Goal: Task Accomplishment & Management: Manage account settings

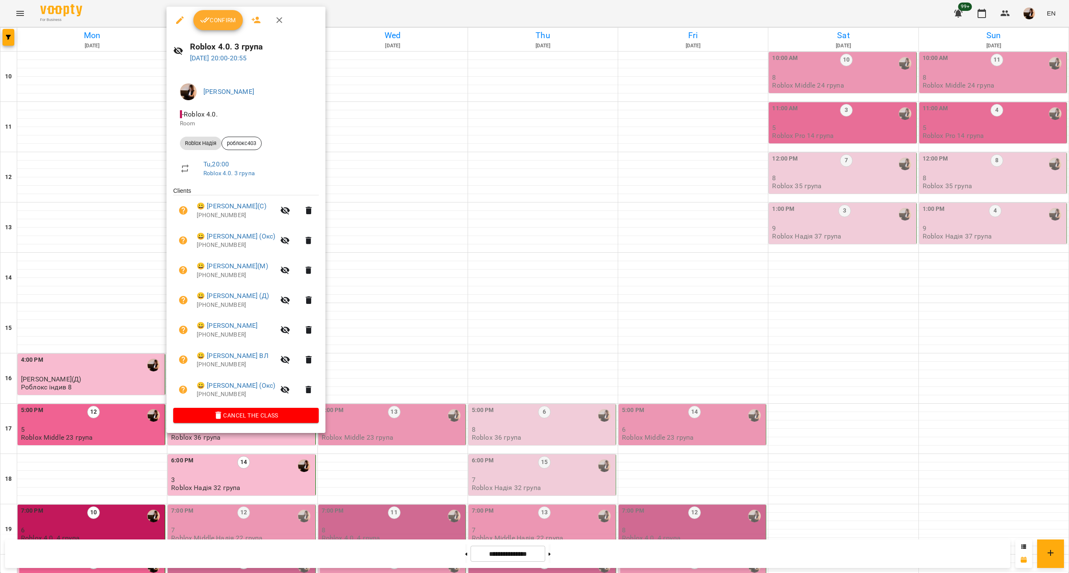
scroll to position [170, 0]
click at [503, 252] on div at bounding box center [534, 286] width 1069 height 573
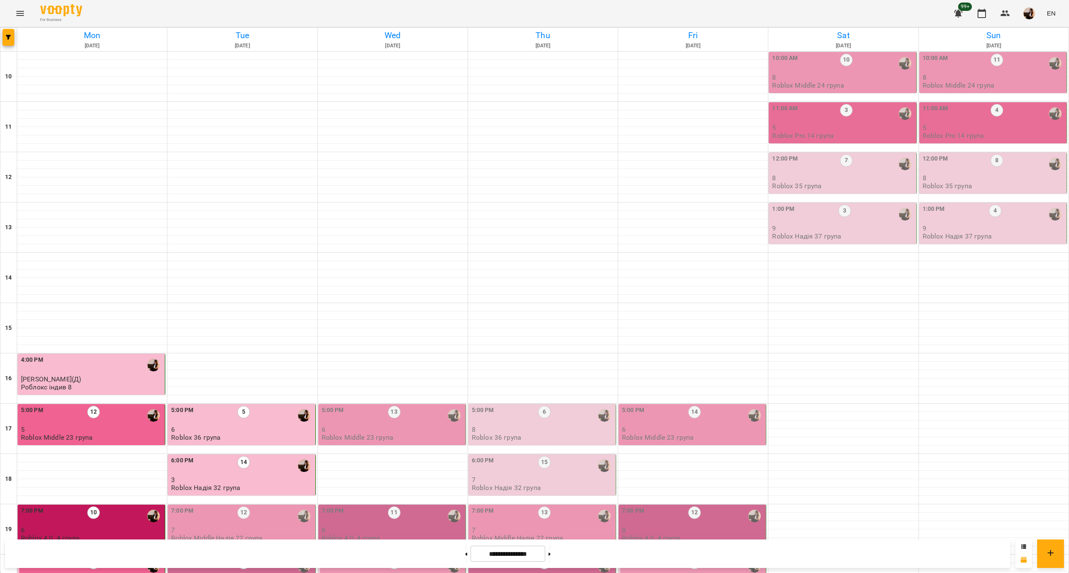
click at [258, 535] on p "Roblox Middle Надія 22 група" at bounding box center [216, 538] width 91 height 7
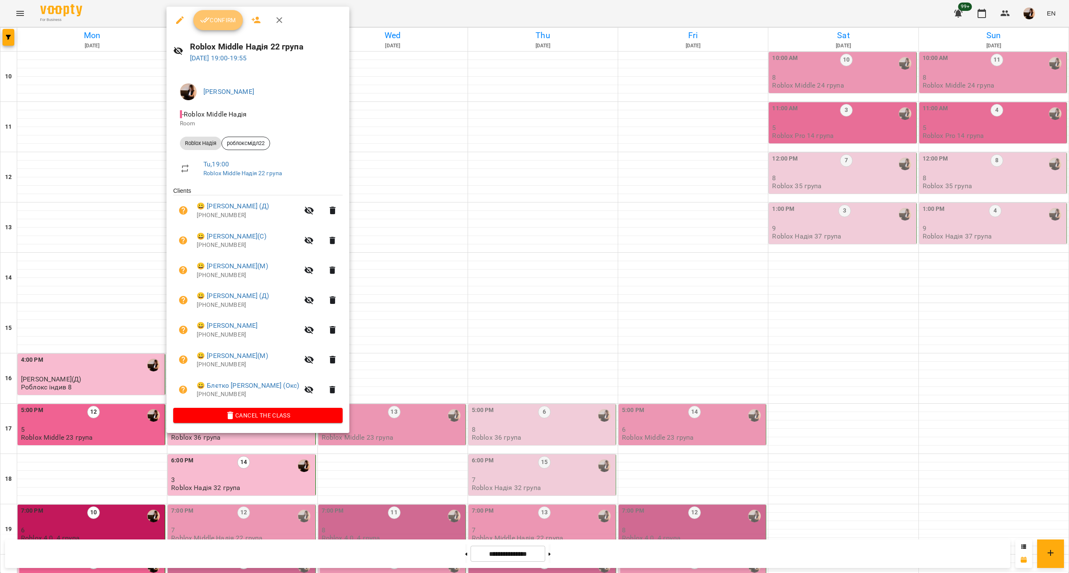
click at [221, 18] on span "Confirm" at bounding box center [218, 20] width 36 height 10
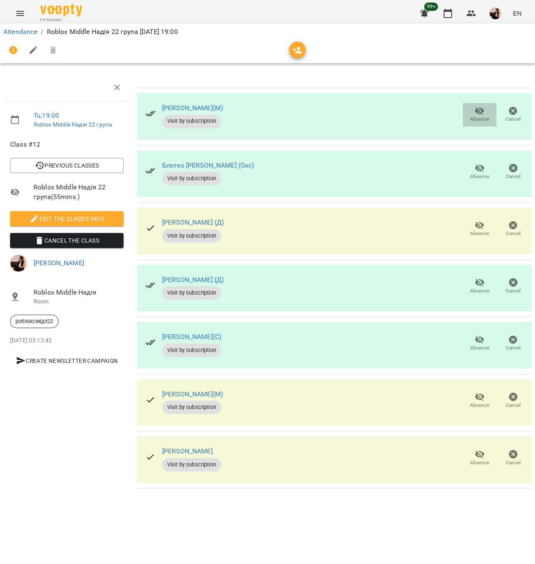
click at [483, 105] on button "Absence" at bounding box center [480, 114] width 34 height 23
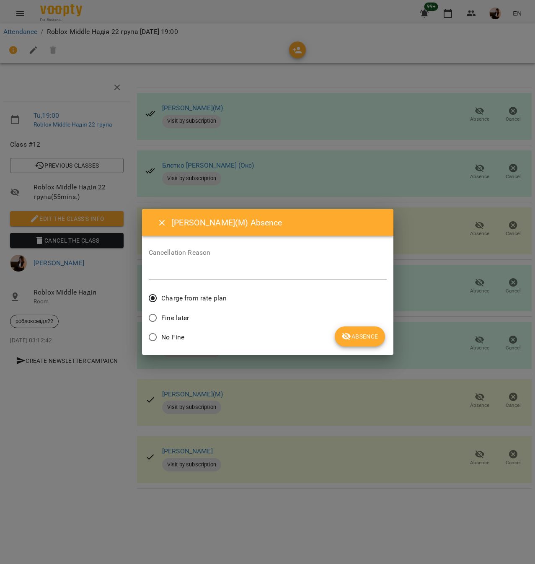
click at [377, 336] on span "Absence" at bounding box center [360, 337] width 36 height 10
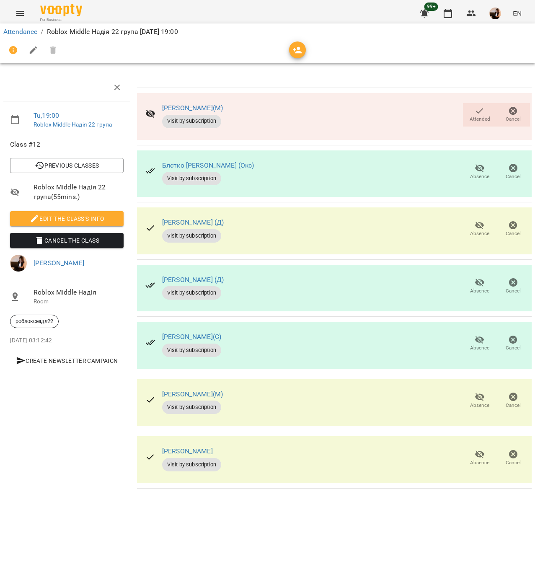
click at [487, 107] on span "Attended" at bounding box center [479, 114] width 23 height 17
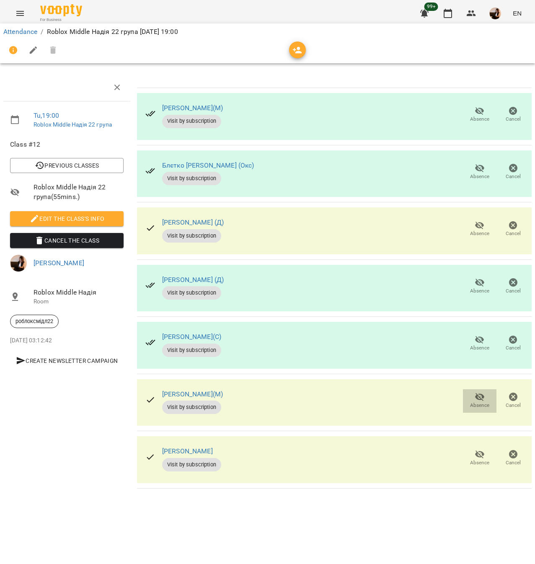
click at [482, 395] on icon "button" at bounding box center [479, 397] width 9 height 8
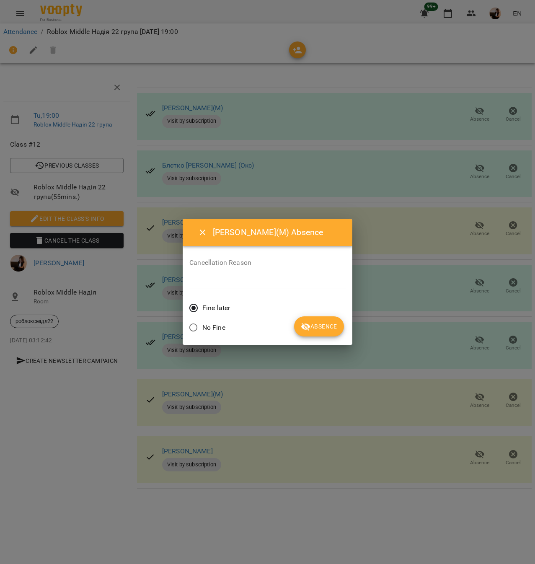
click at [327, 327] on span "Absence" at bounding box center [319, 327] width 36 height 10
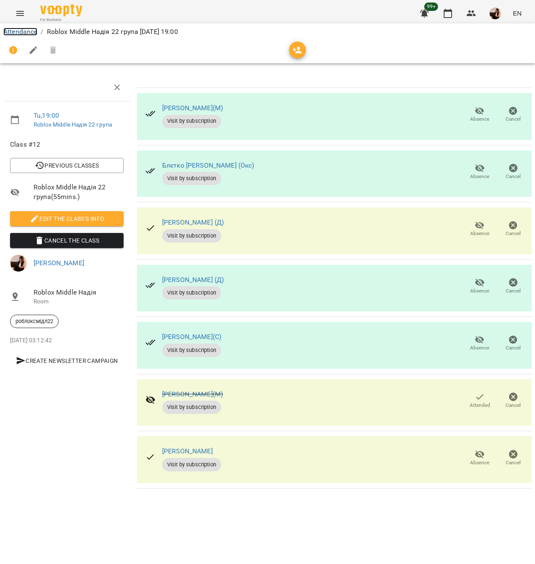
click at [28, 32] on link "Attendance" at bounding box center [20, 32] width 34 height 8
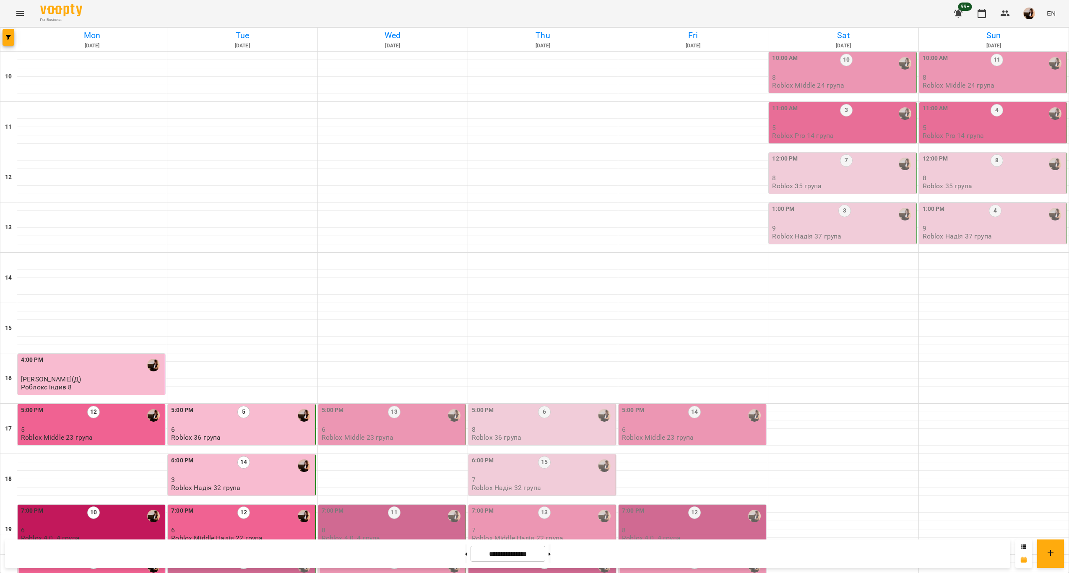
scroll to position [170, 0]
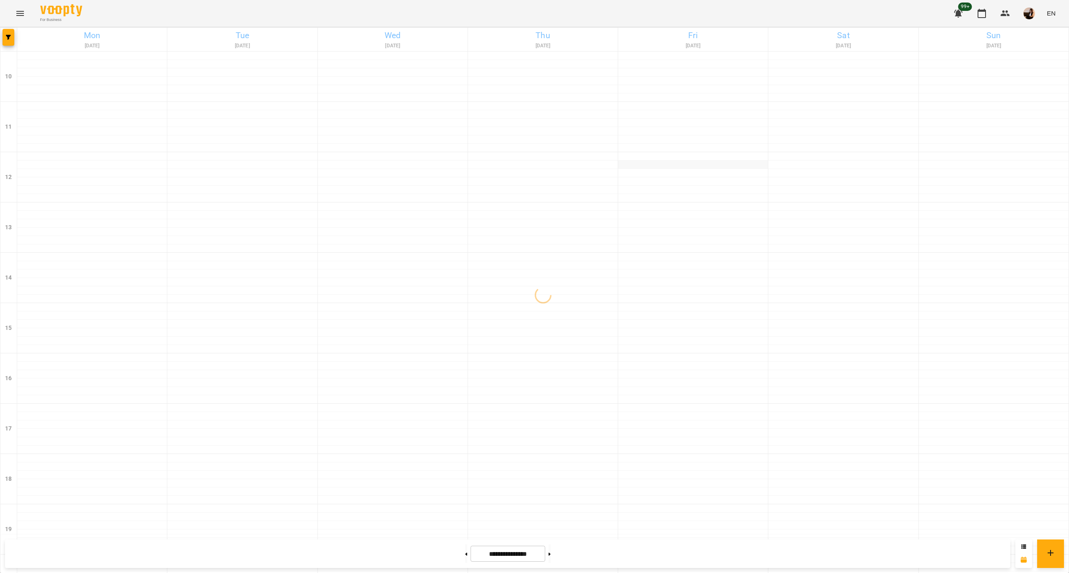
scroll to position [170, 0]
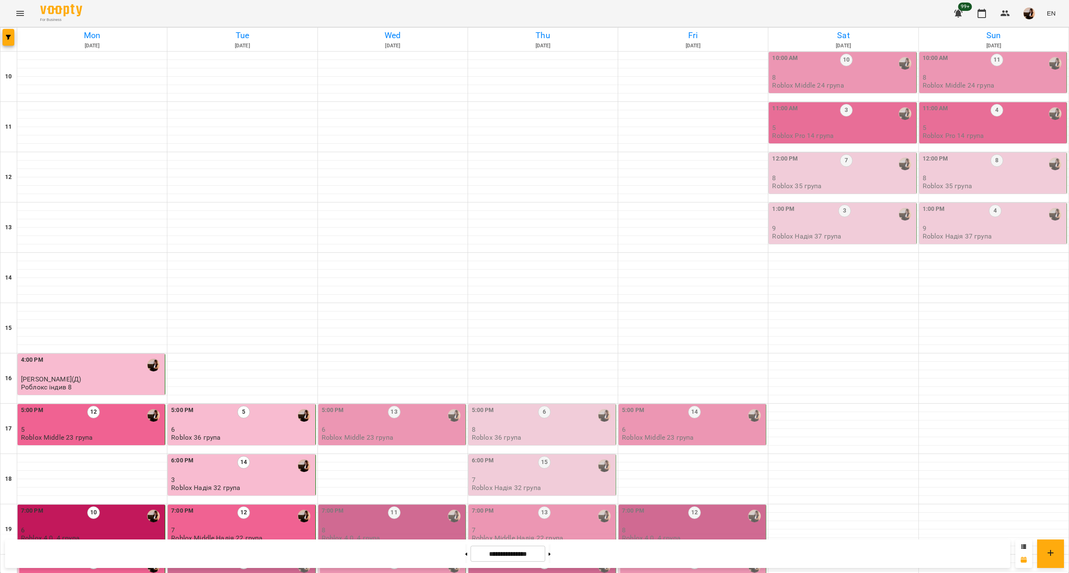
click at [261, 573] on p "7" at bounding box center [242, 580] width 142 height 7
